Goal: Register for event/course

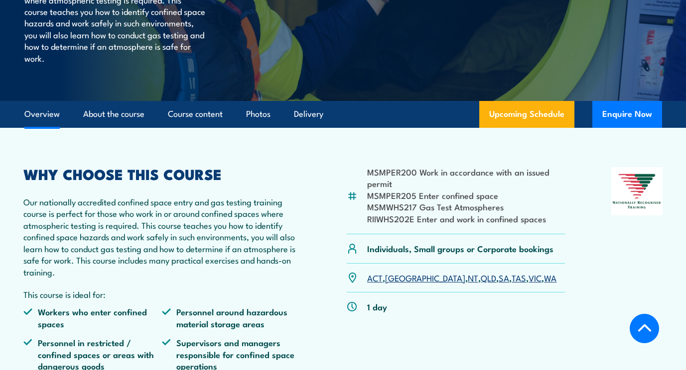
scroll to position [316, 0]
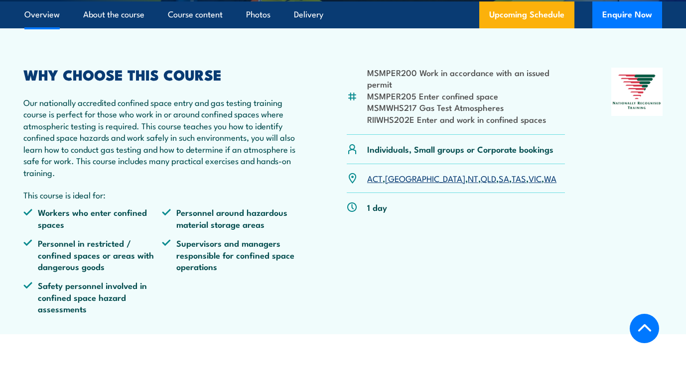
click at [590, 145] on div "MSMPER200 Work in accordance with an issued permit MSMPER205 Enter confined spa…" at bounding box center [342, 195] width 639 height 255
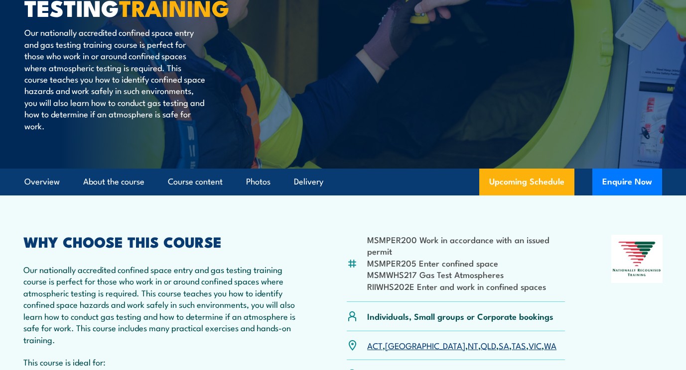
scroll to position [0, 0]
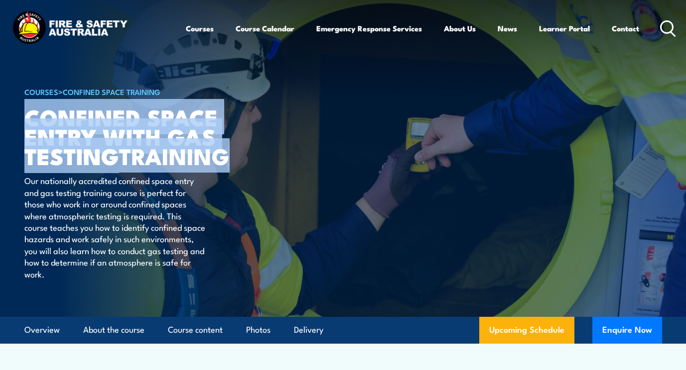
drag, startPoint x: 236, startPoint y: 155, endPoint x: 28, endPoint y: 123, distance: 209.6
click at [28, 123] on h1 "Confined Space Entry with Gas Testing TRAINING" at bounding box center [147, 136] width 246 height 58
copy h1 "Confined Space Entry with Gas Testing TRAINING"
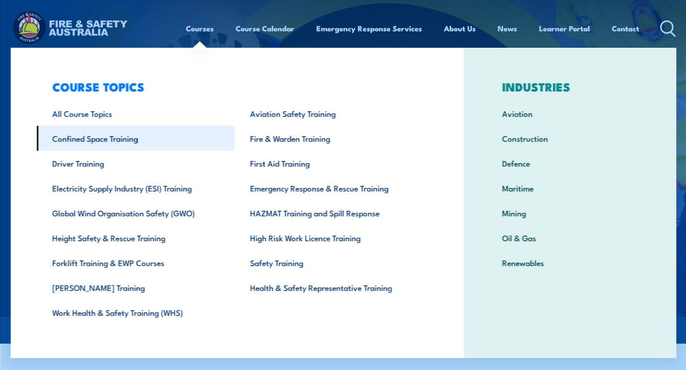
click at [119, 136] on link "Confined Space Training" at bounding box center [135, 138] width 198 height 25
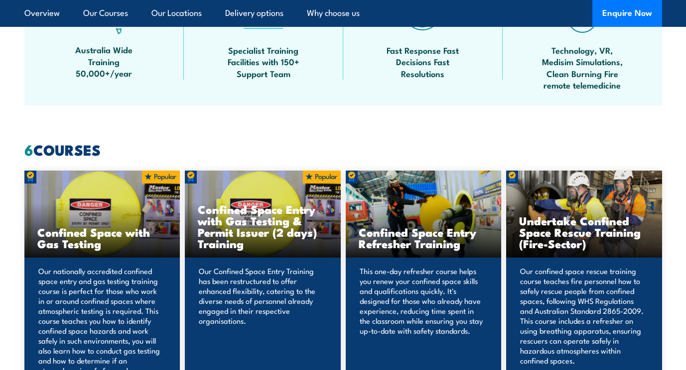
scroll to position [647, 0]
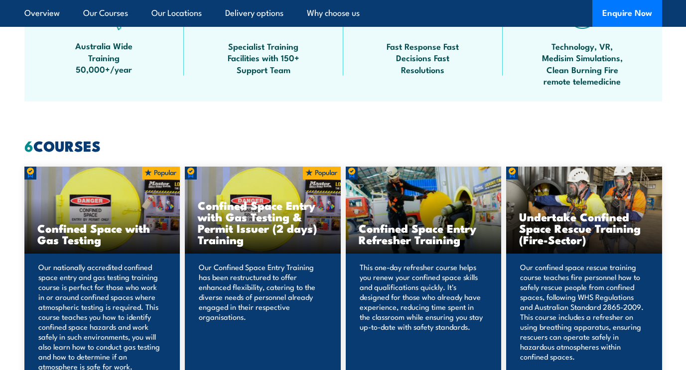
click at [253, 227] on h3 "Confined Space Entry with Gas Testing & Permit Issuer (2 days) Training" at bounding box center [263, 223] width 130 height 46
click at [271, 293] on p "Our Confined Space Entry Training has been restructured to offer enhanced flexi…" at bounding box center [261, 317] width 125 height 110
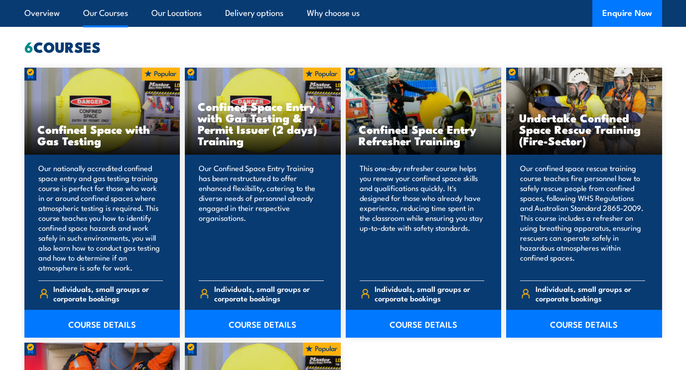
scroll to position [747, 0]
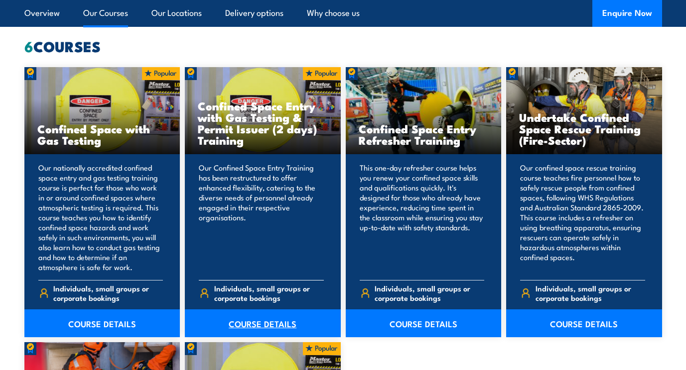
click at [267, 320] on link "COURSE DETAILS" at bounding box center [263, 324] width 156 height 28
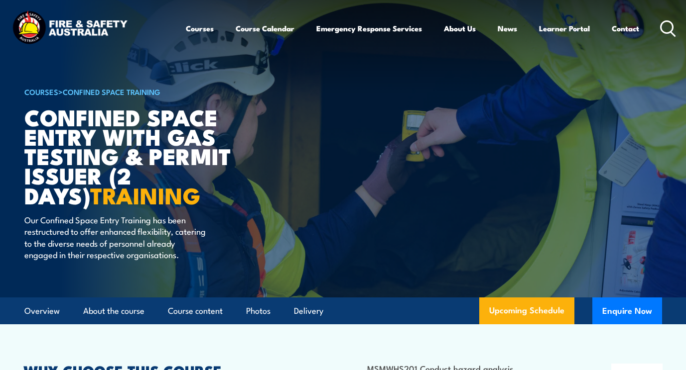
click at [132, 199] on strong "TRAINING" at bounding box center [145, 195] width 111 height 34
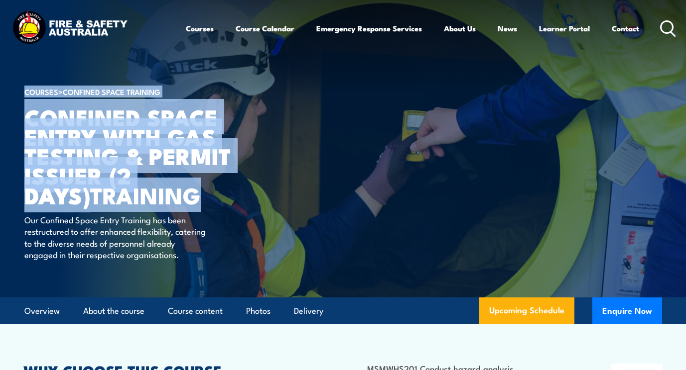
drag, startPoint x: 133, startPoint y: 199, endPoint x: 16, endPoint y: 133, distance: 134.4
click at [16, 133] on section "COURSES > Confined Space Training Confined Space Entry with Gas Testing & Permi…" at bounding box center [343, 149] width 686 height 299
drag, startPoint x: 16, startPoint y: 133, endPoint x: 176, endPoint y: 196, distance: 171.5
click at [173, 197] on h1 "Confined Space Entry with Gas Testing & Permit Issuer (2 days) TRAINING" at bounding box center [147, 156] width 246 height 98
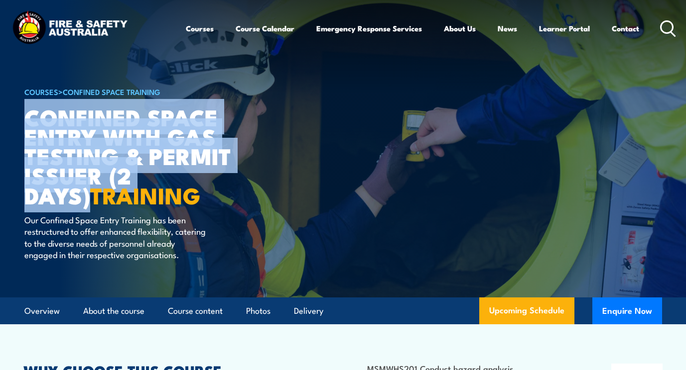
drag, startPoint x: 203, startPoint y: 181, endPoint x: 28, endPoint y: 110, distance: 188.7
click at [28, 110] on h1 "Confined Space Entry with Gas Testing & Permit Issuer (2 days) TRAINING" at bounding box center [147, 156] width 246 height 98
copy h1 "Confined Space Entry with Gas Testing & Permit Issuer (2 days)"
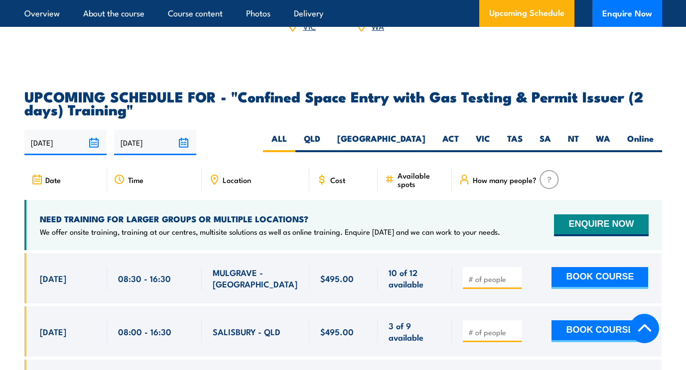
scroll to position [1693, 0]
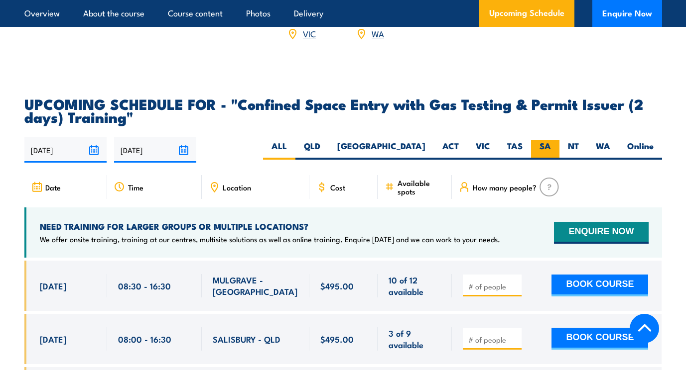
click at [539, 147] on label "SA" at bounding box center [545, 149] width 28 height 19
click at [551, 147] on input "SA" at bounding box center [554, 143] width 6 height 6
radio input "true"
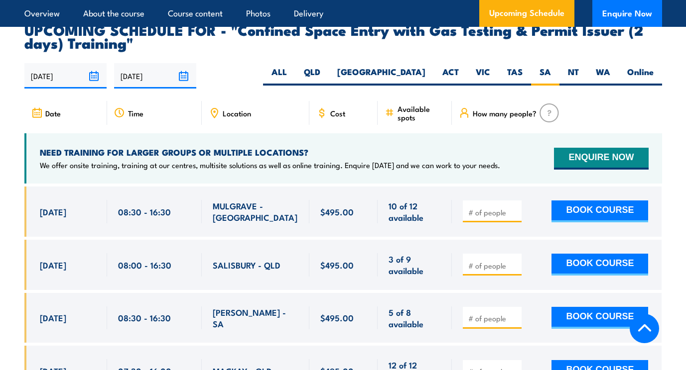
scroll to position [1743, 0]
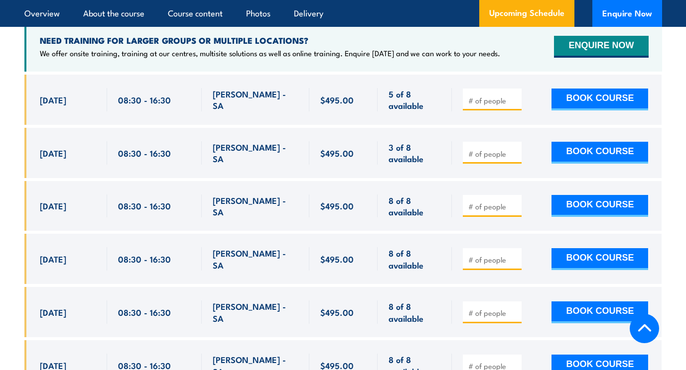
scroll to position [1886, 0]
